Goal: Navigation & Orientation: Find specific page/section

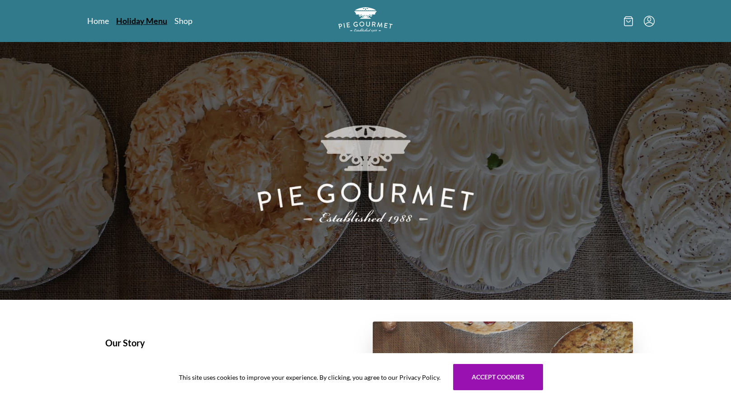
click at [131, 20] on link "Holiday Menu" at bounding box center [141, 20] width 51 height 11
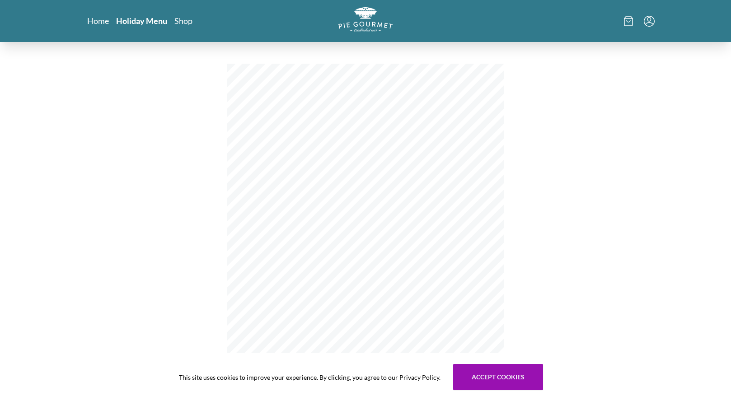
scroll to position [135, 0]
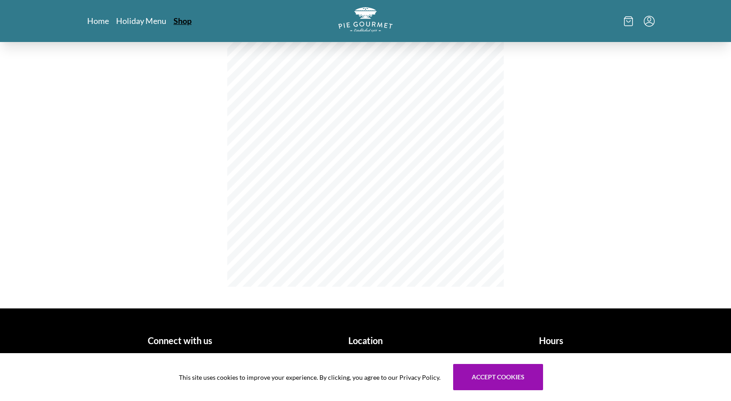
click at [180, 23] on link "Shop" at bounding box center [182, 20] width 18 height 11
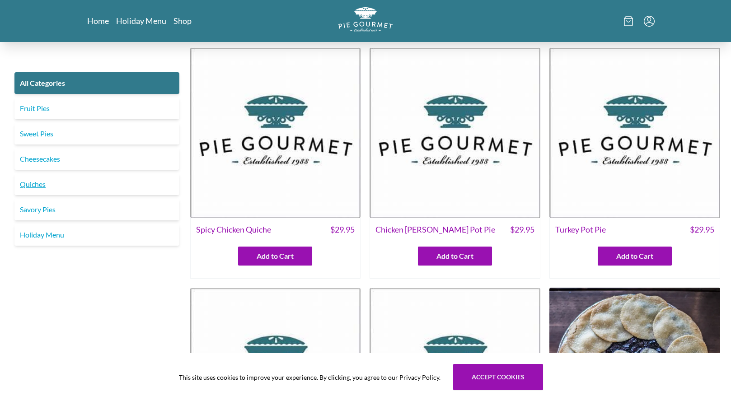
click at [38, 188] on link "Quiches" at bounding box center [96, 184] width 165 height 22
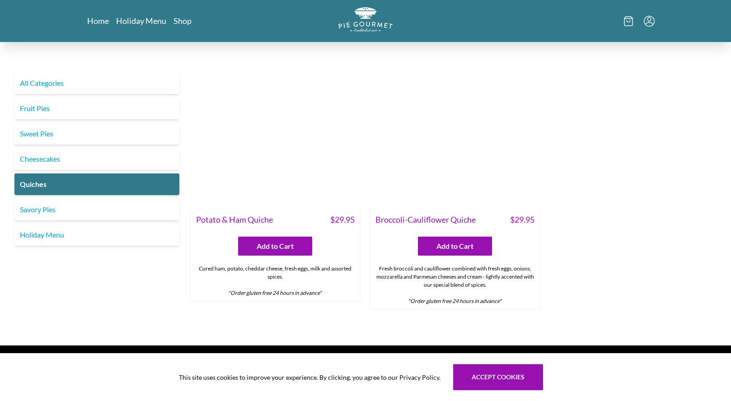
scroll to position [578, 0]
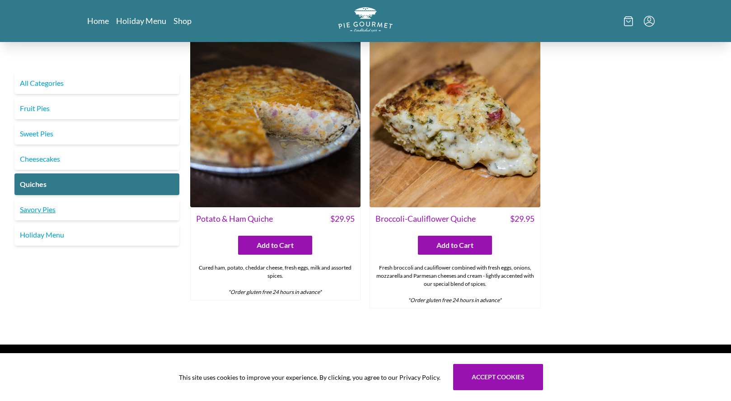
click at [95, 211] on link "Savory Pies" at bounding box center [96, 210] width 165 height 22
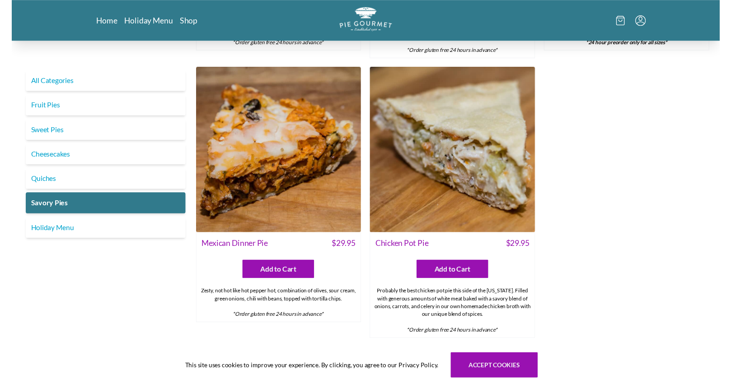
scroll to position [590, 0]
